Goal: Task Accomplishment & Management: Use online tool/utility

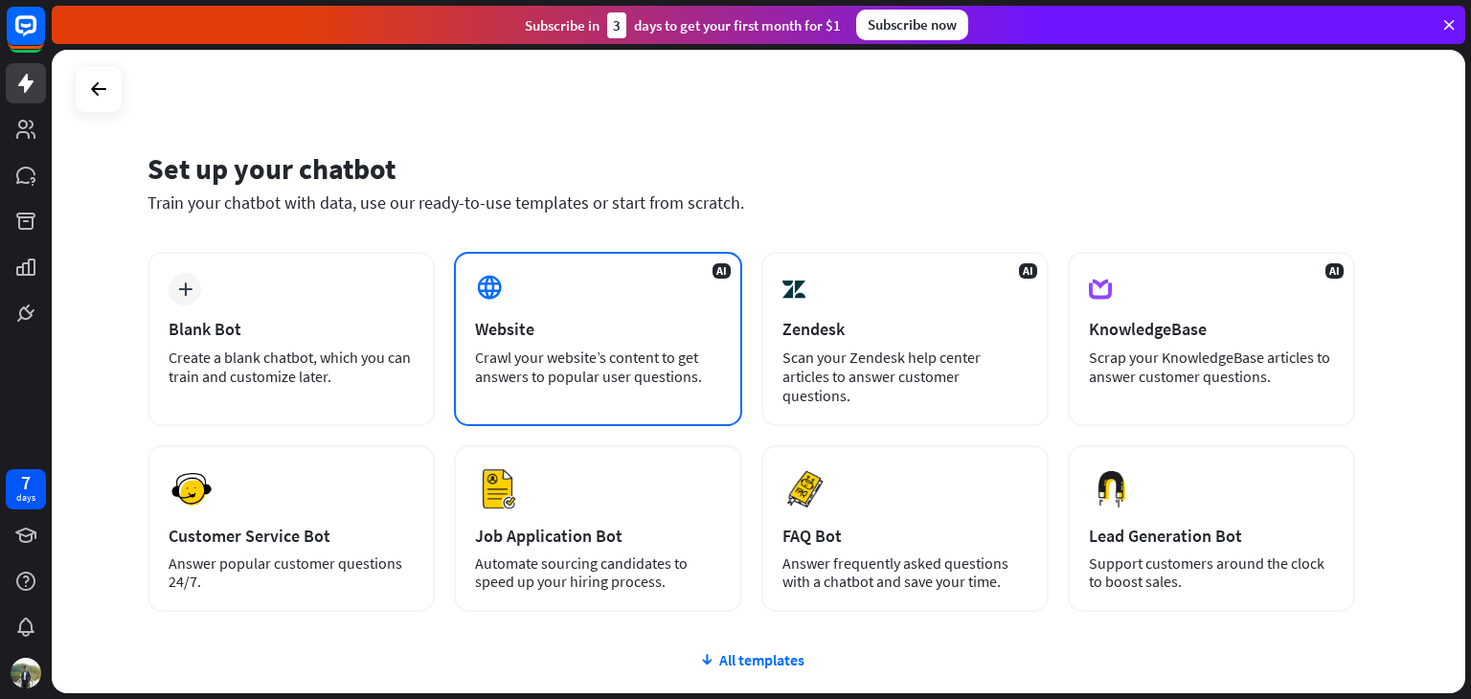
click at [597, 353] on div "Crawl your website’s content to get answers to popular user questions." at bounding box center [597, 367] width 245 height 38
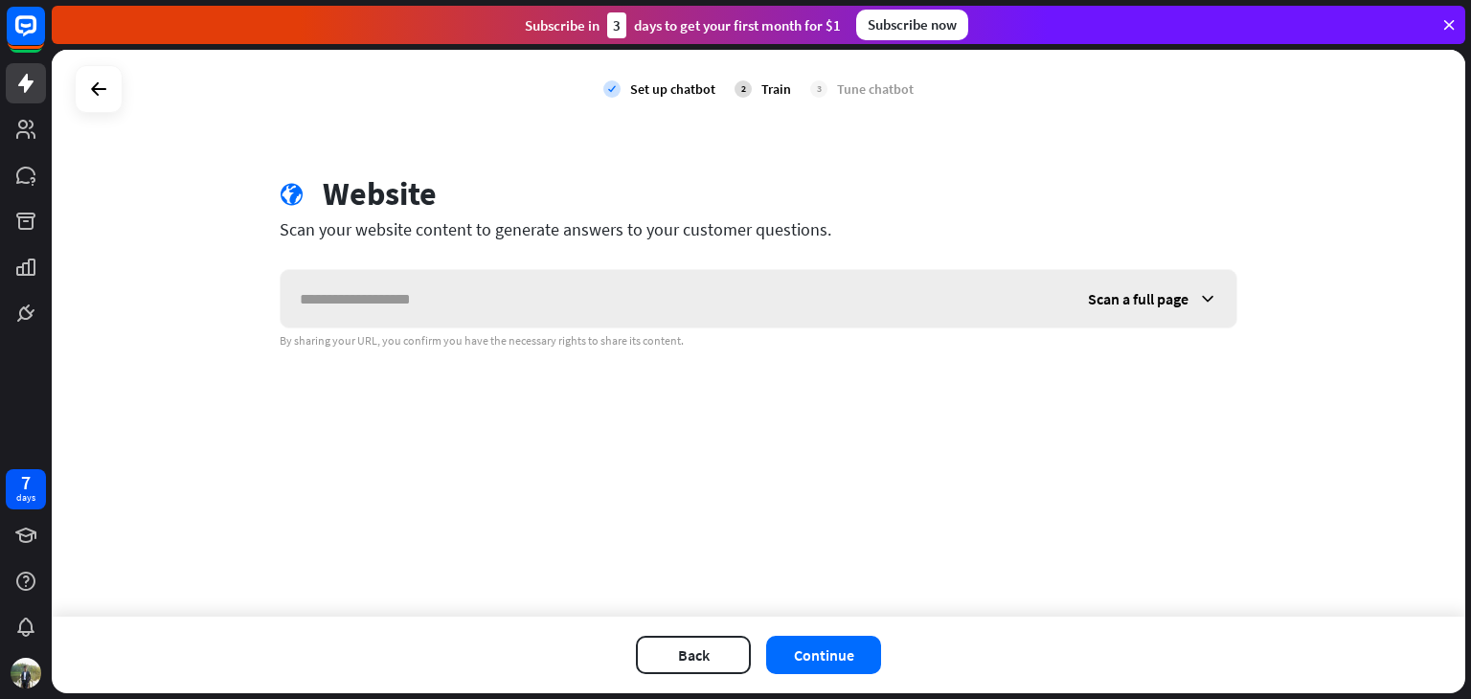
click at [501, 280] on input "text" at bounding box center [675, 298] width 788 height 57
click at [103, 92] on icon at bounding box center [98, 89] width 23 height 23
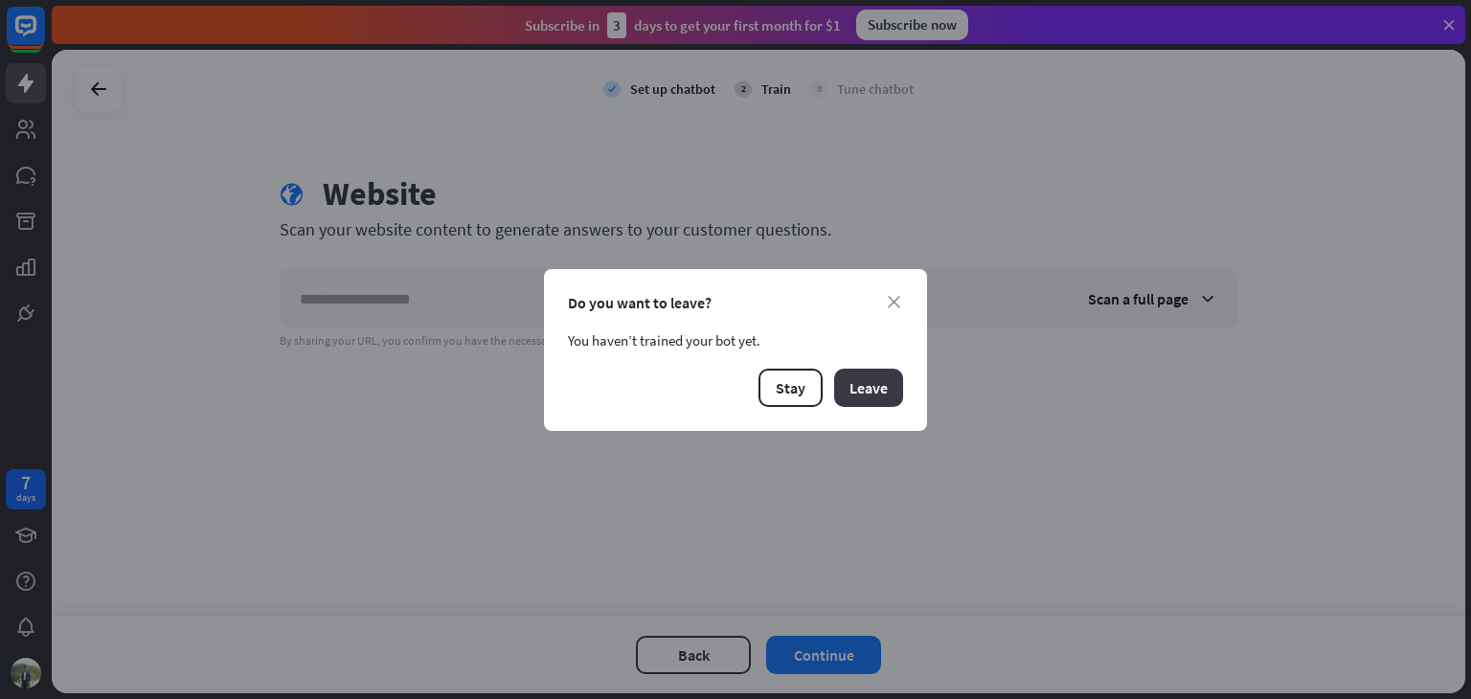
click at [858, 388] on button "Leave" at bounding box center [868, 388] width 69 height 38
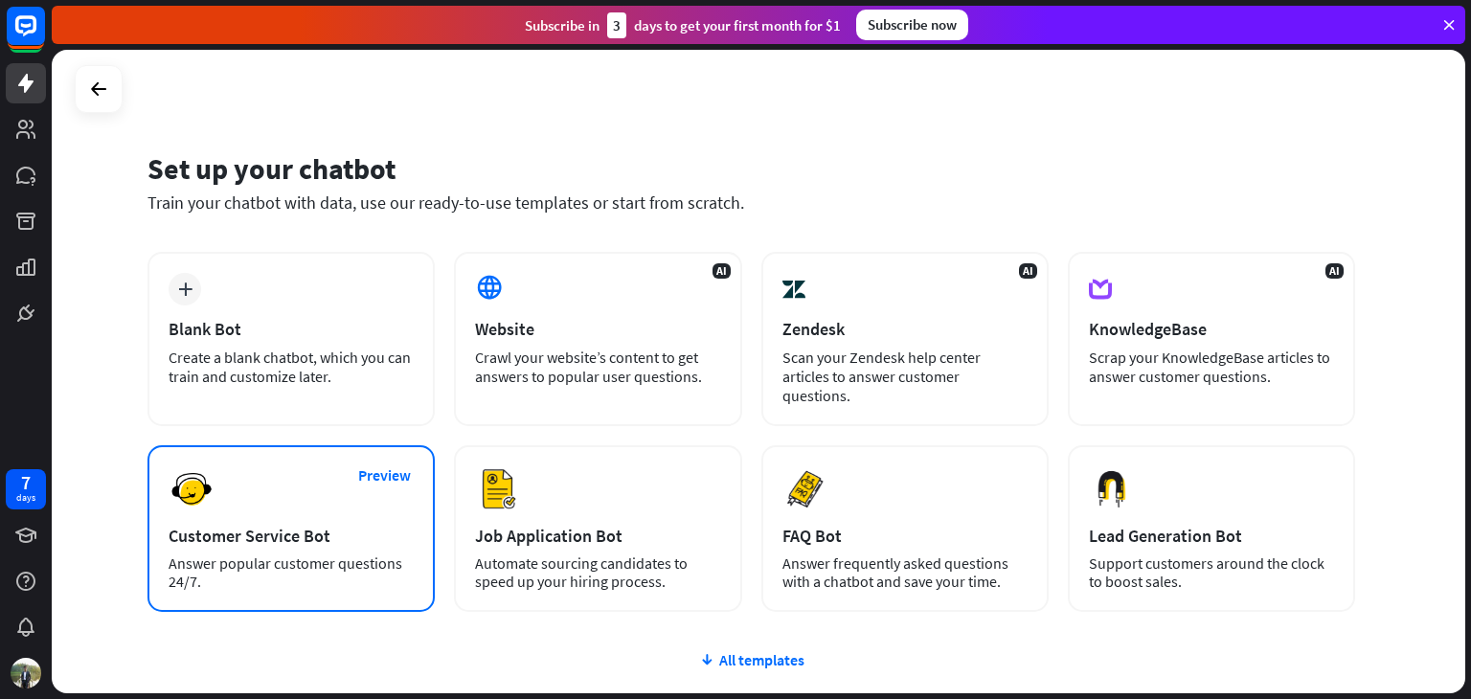
click at [208, 479] on img at bounding box center [192, 490] width 46 height 46
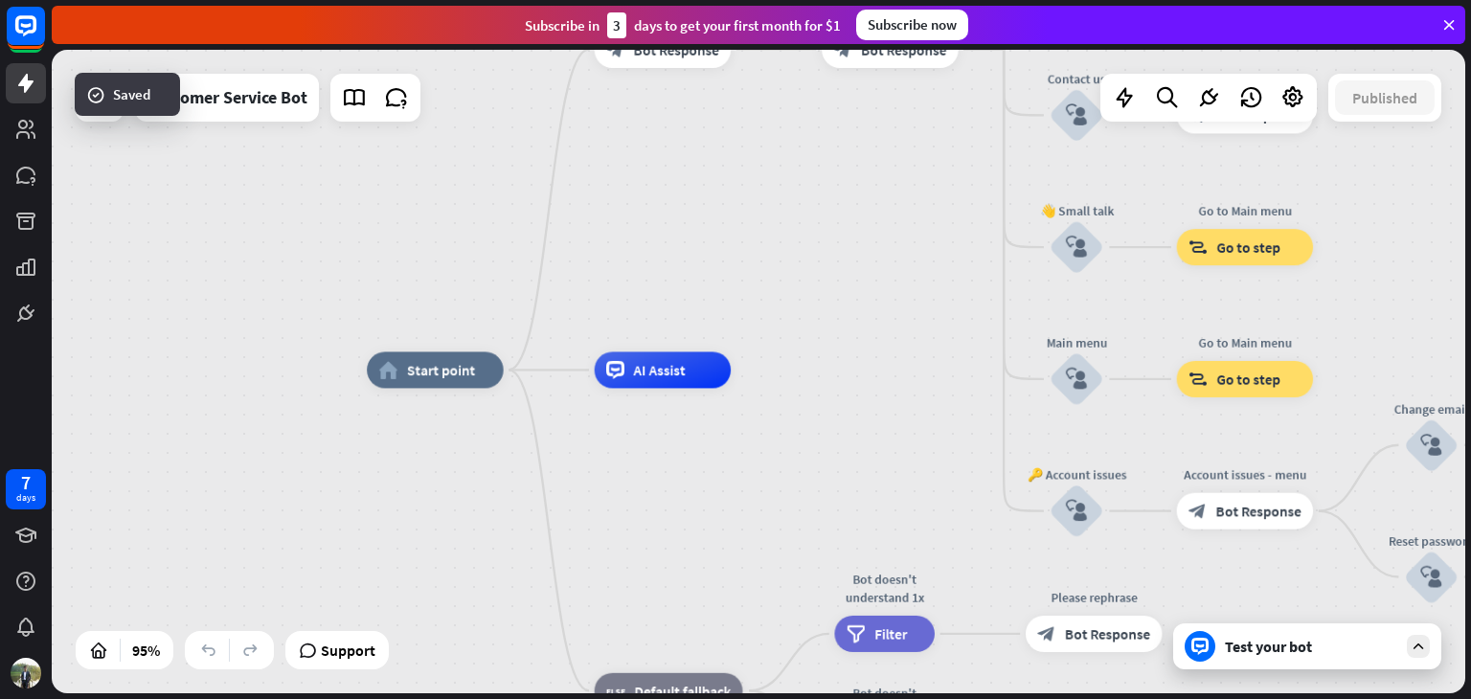
click at [1285, 650] on div "Test your bot" at bounding box center [1311, 646] width 172 height 19
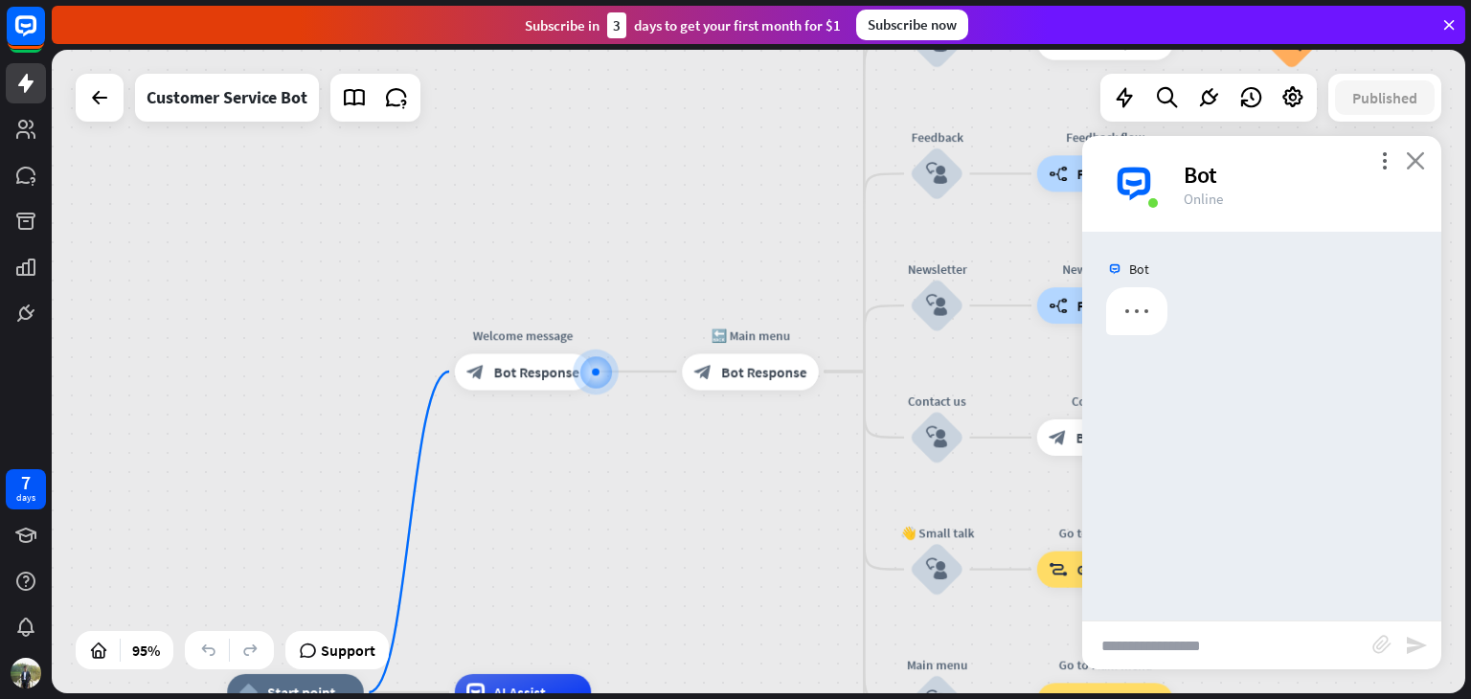
click at [1417, 161] on icon "close" at bounding box center [1415, 160] width 19 height 18
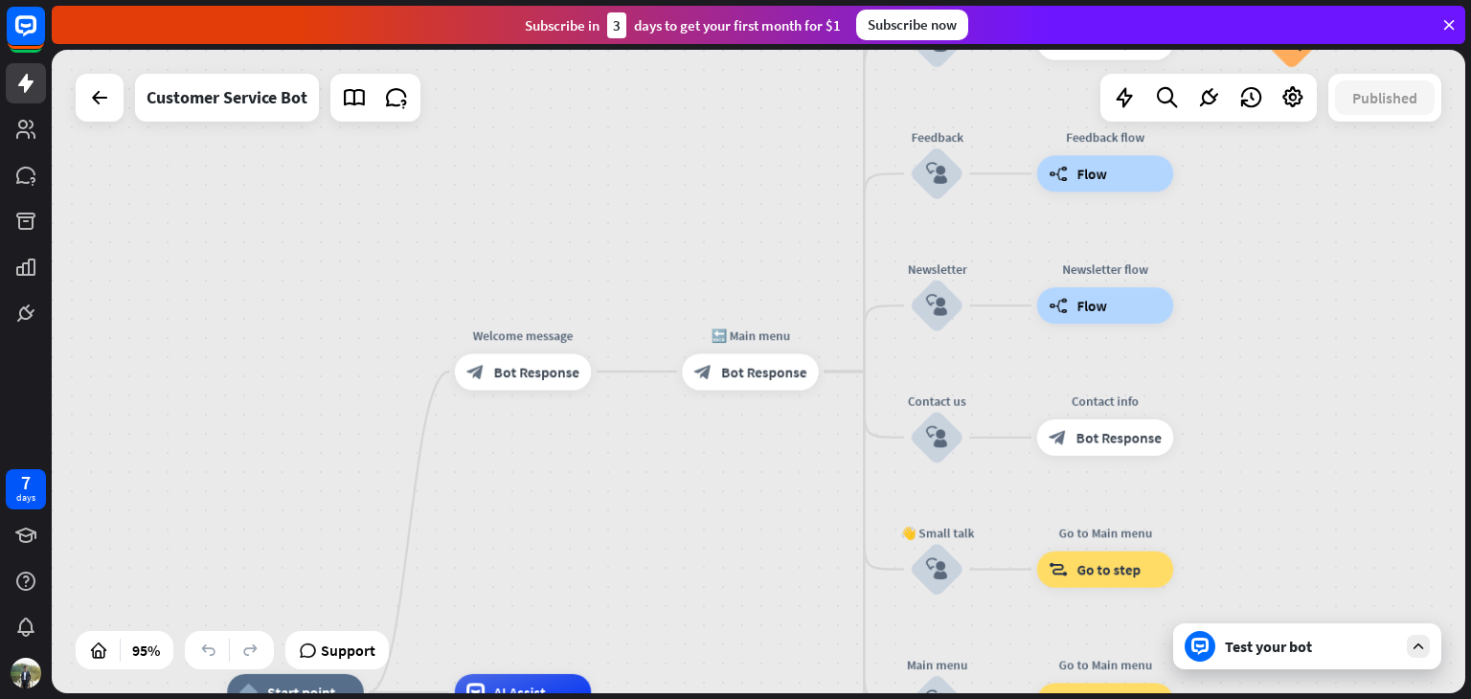
click at [119, 99] on div at bounding box center [100, 98] width 48 height 48
click at [101, 100] on icon at bounding box center [99, 97] width 23 height 23
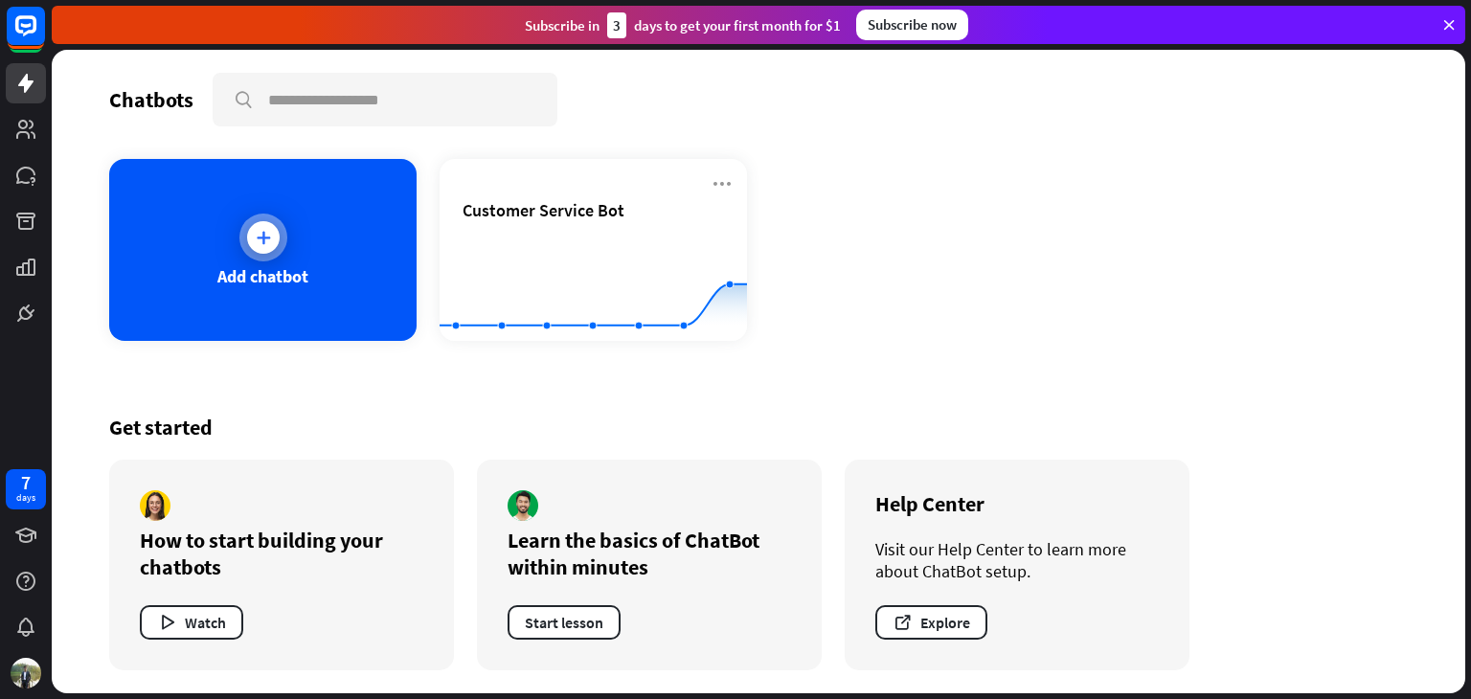
click at [258, 254] on div at bounding box center [263, 238] width 48 height 48
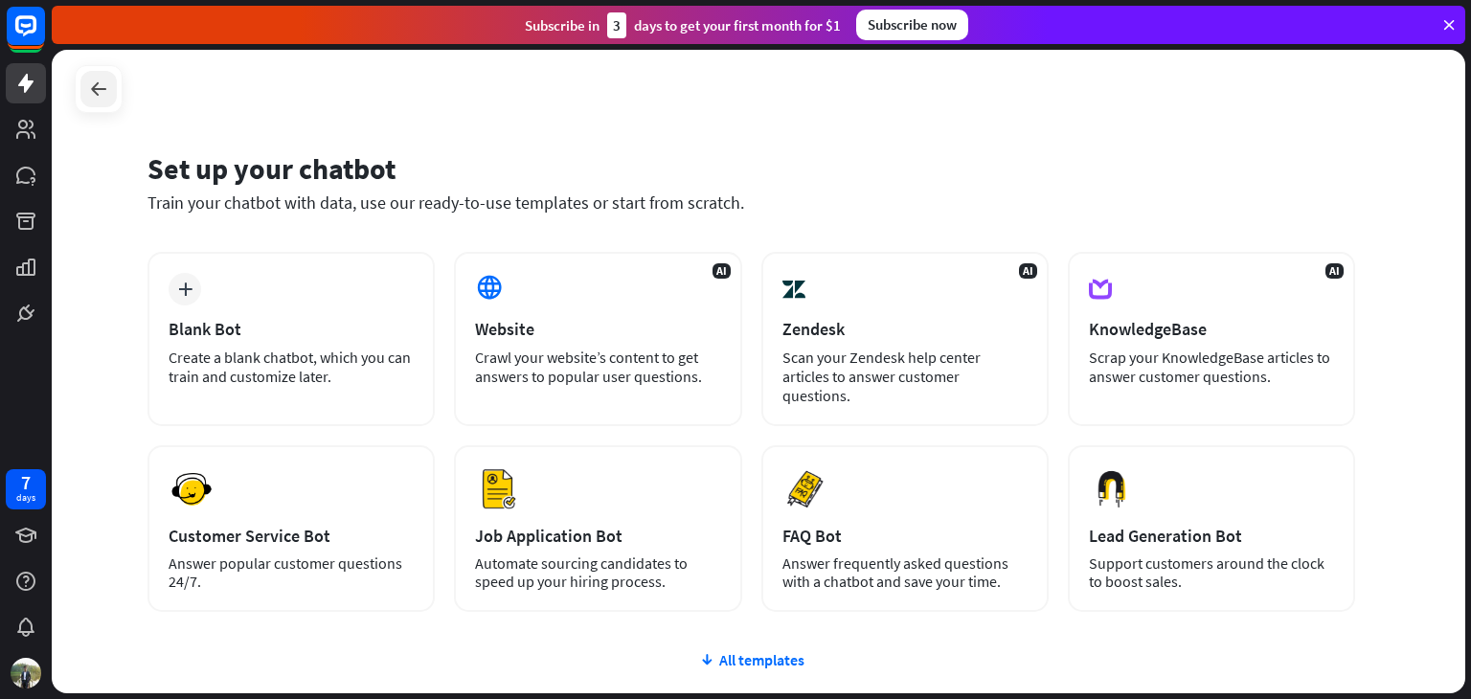
click at [103, 97] on icon at bounding box center [98, 89] width 23 height 23
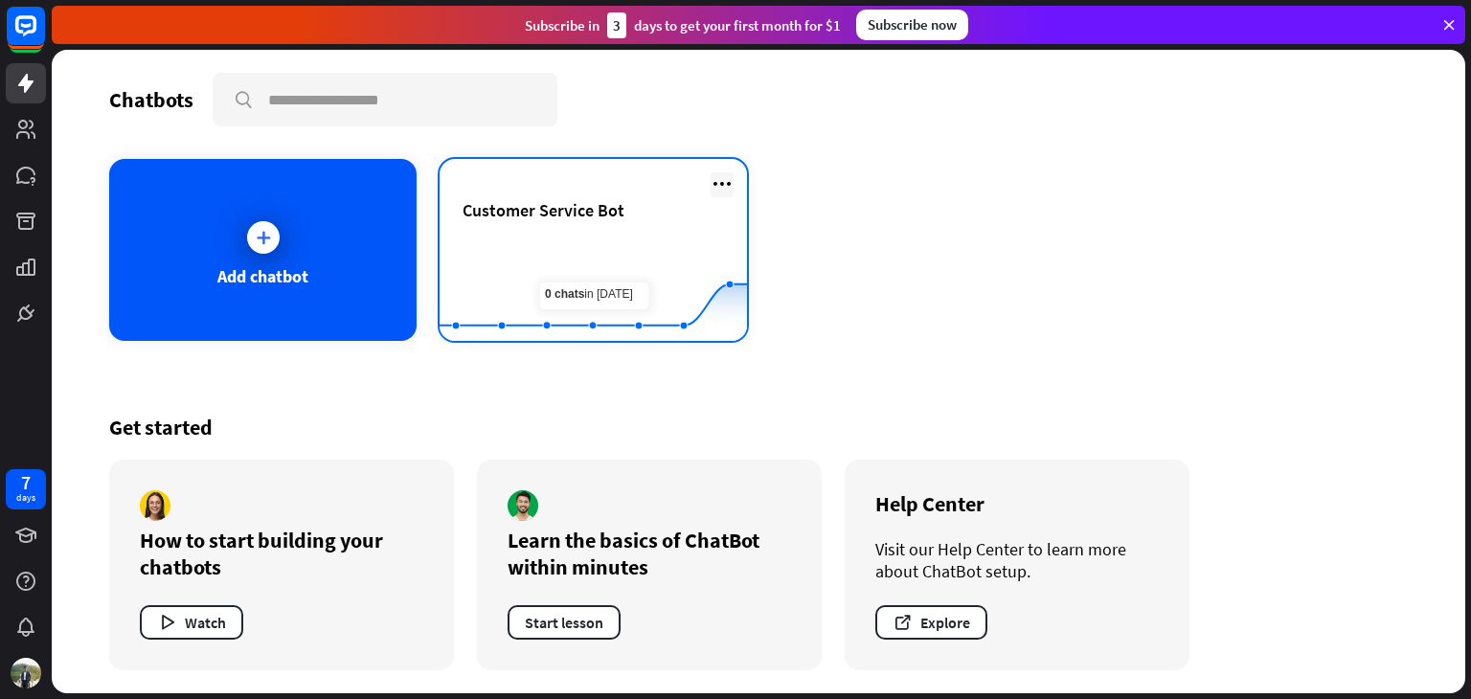
click at [720, 178] on icon at bounding box center [722, 183] width 23 height 23
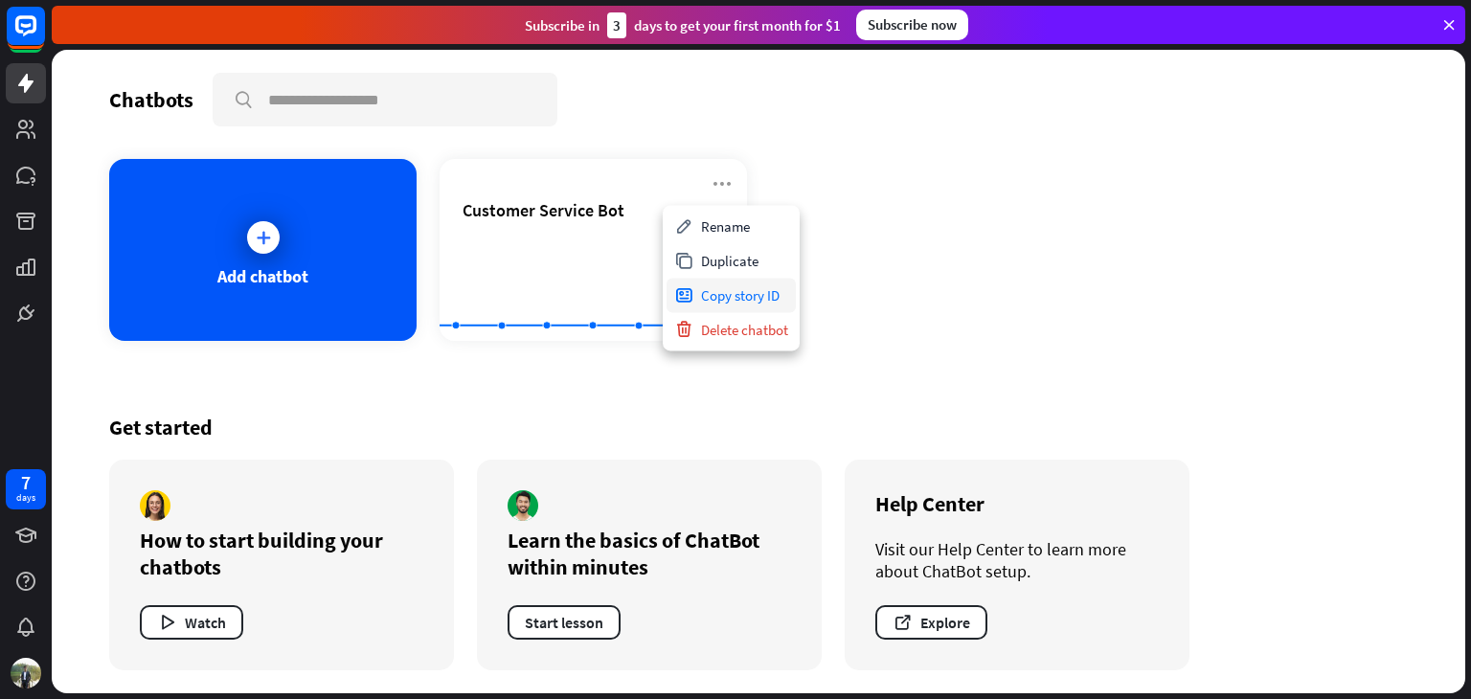
click at [744, 291] on div "Copy story ID" at bounding box center [731, 295] width 129 height 34
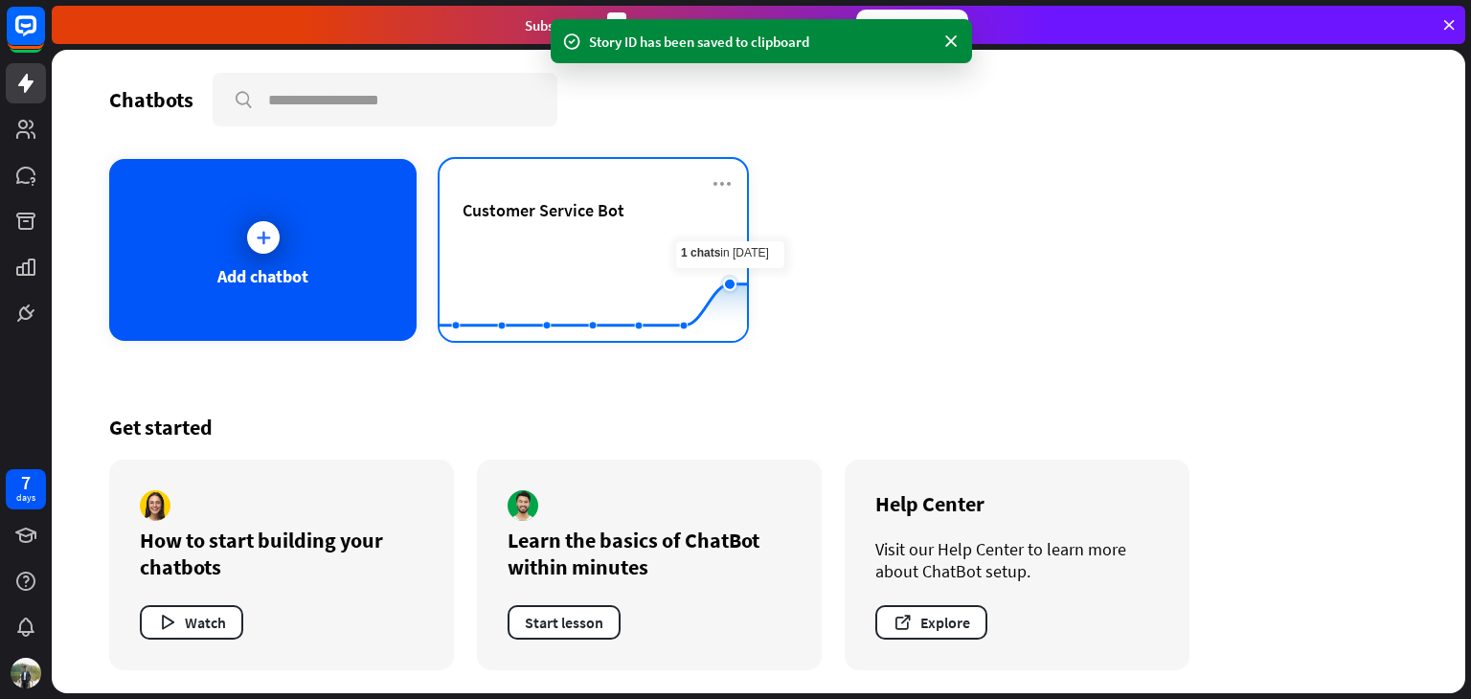
click at [709, 269] on rect at bounding box center [593, 294] width 307 height 120
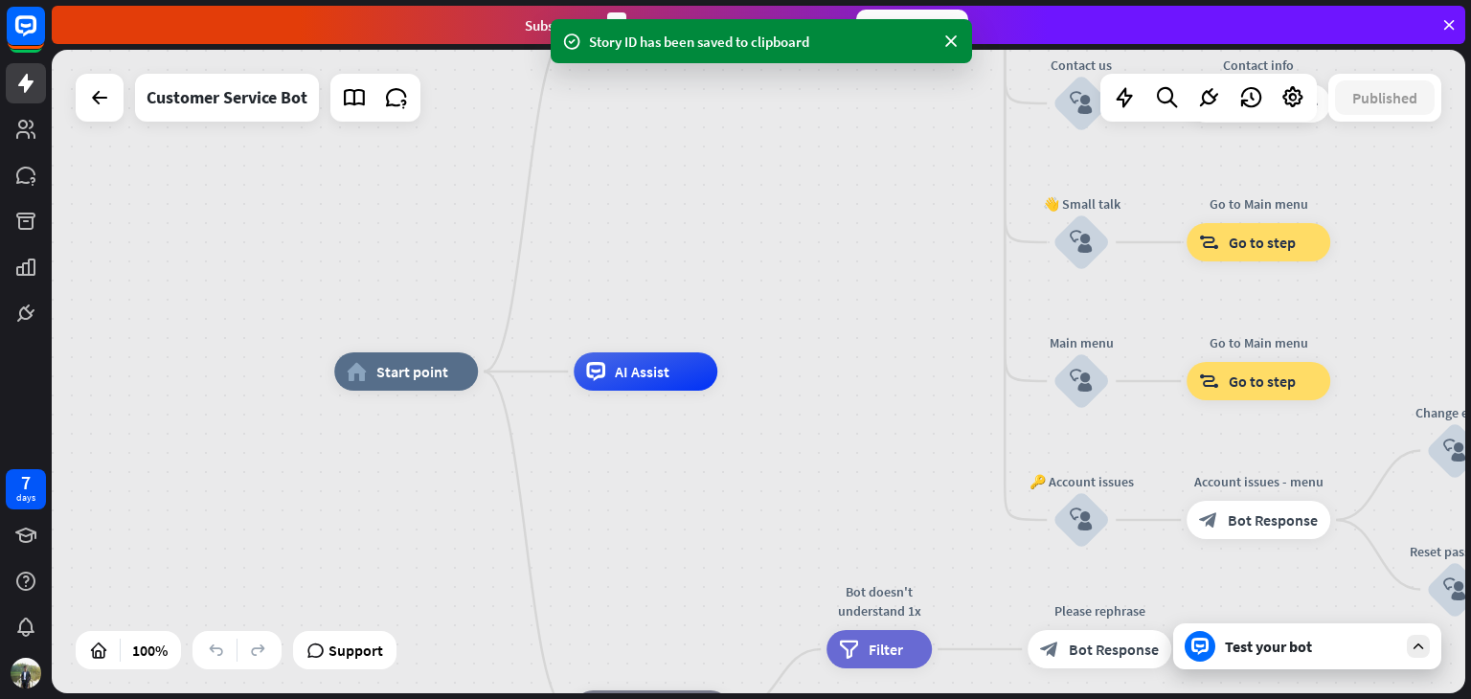
click at [1293, 649] on div "Test your bot" at bounding box center [1311, 646] width 172 height 19
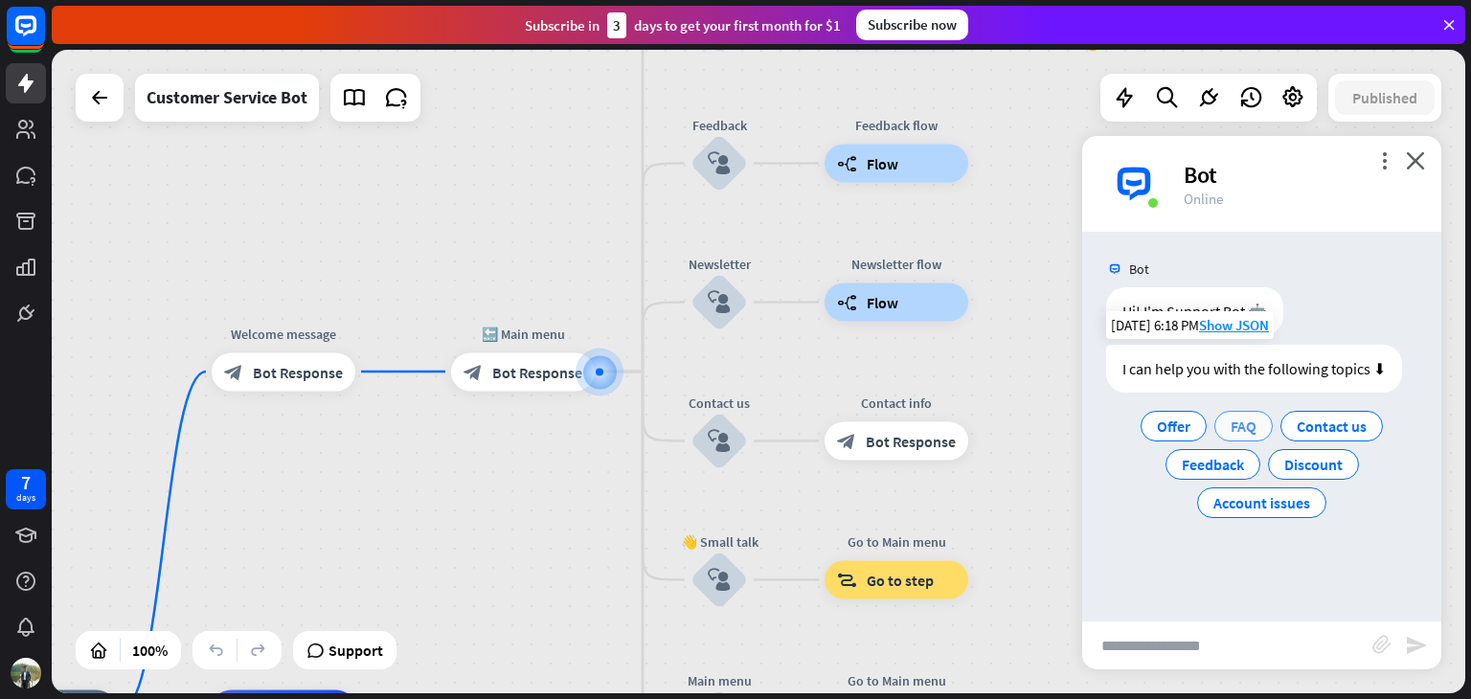
click at [1231, 435] on span "FAQ" at bounding box center [1244, 426] width 26 height 19
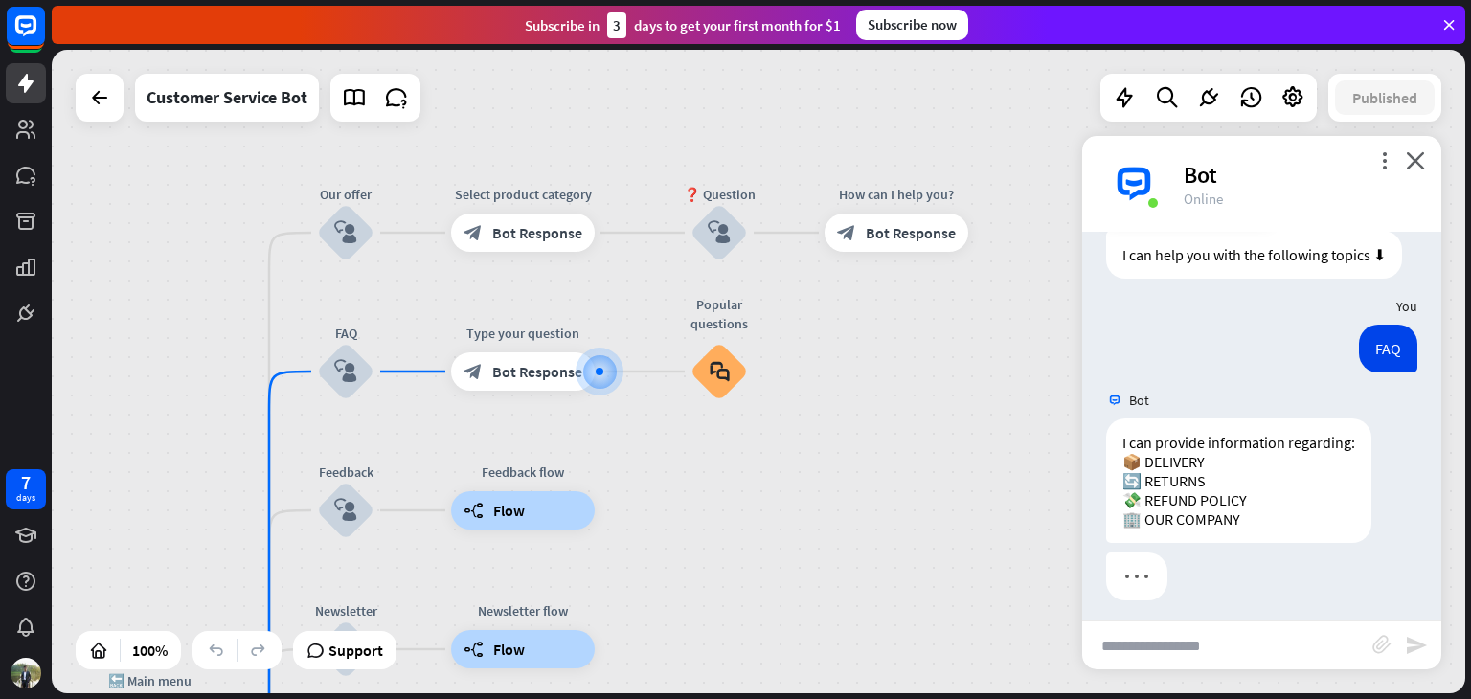
scroll to position [123, 0]
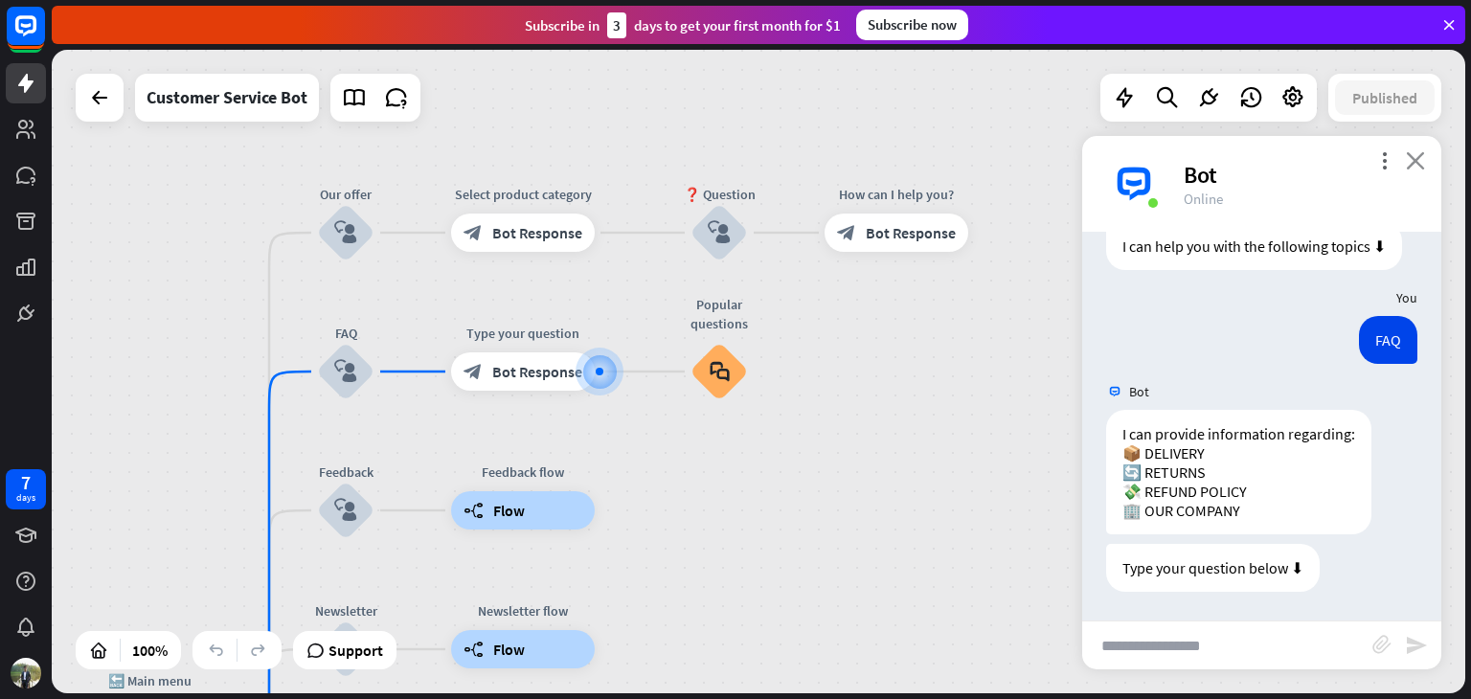
click at [1417, 162] on icon "close" at bounding box center [1415, 160] width 19 height 18
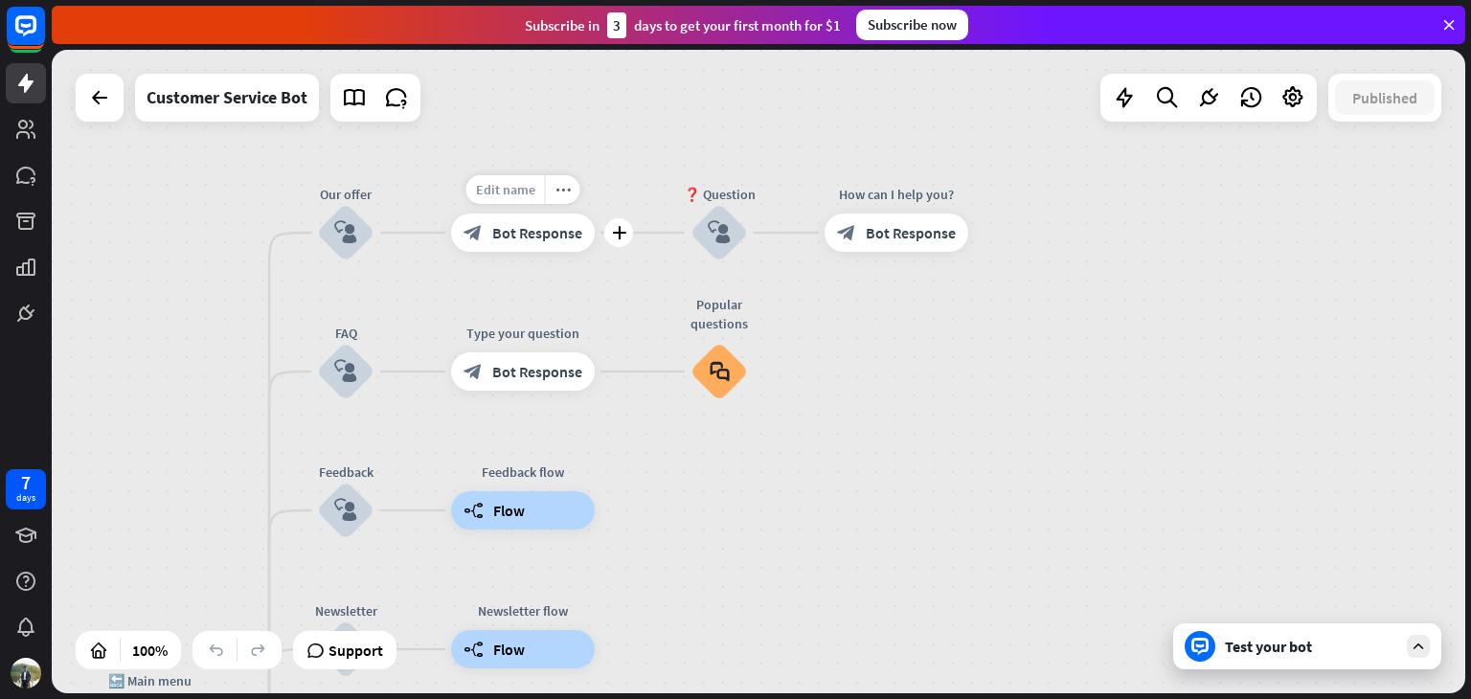
click at [529, 194] on span "Edit name" at bounding box center [505, 189] width 59 height 17
click at [748, 343] on div "Popular questions block_faq" at bounding box center [719, 371] width 57 height 57
